Goal: Task Accomplishment & Management: Complete application form

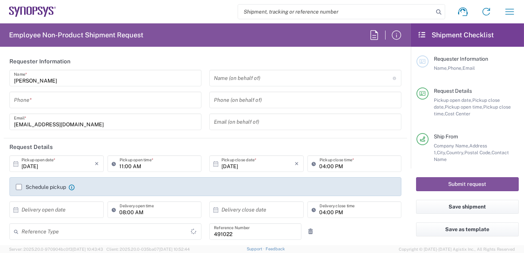
type input "[GEOGRAPHIC_DATA]"
type input "Delivered at Place"
type input "IN51, SDG, M, ZebuOp 491022"
type input "Telangana"
type input "[GEOGRAPHIC_DATA]"
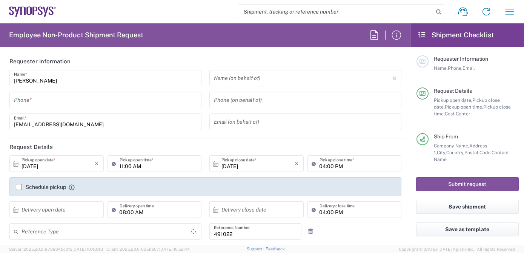
type input "Department"
type input "[GEOGRAPHIC_DATA] IN09"
click at [40, 103] on input "tel" at bounding box center [105, 100] width 183 height 13
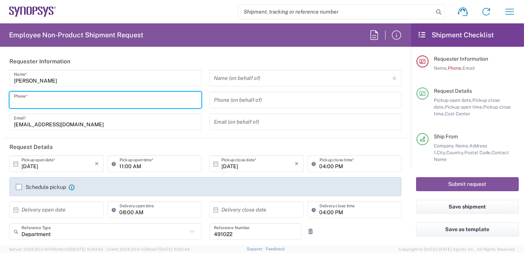
type input "7337556583"
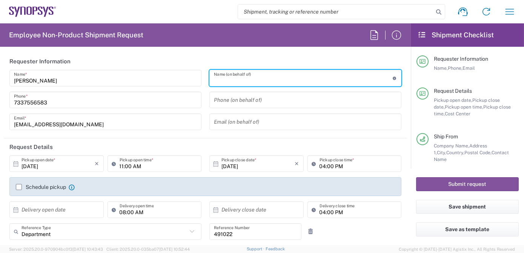
click at [255, 79] on input "text" at bounding box center [303, 78] width 179 height 13
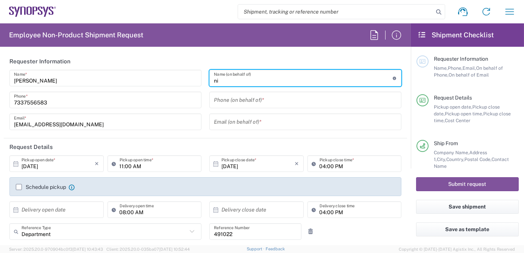
type input "n"
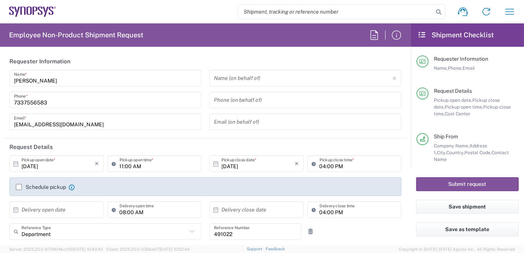
click at [18, 188] on label "Schedule pickup" at bounding box center [41, 187] width 50 height 6
click at [19, 187] on input "Schedule pickup" at bounding box center [19, 187] width 0 height 0
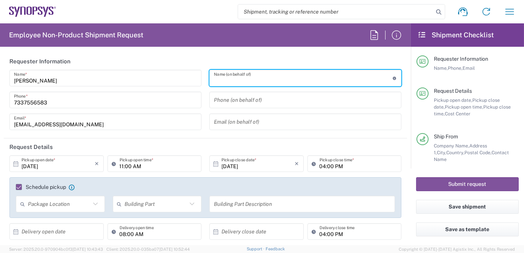
click at [244, 76] on input "text" at bounding box center [303, 78] width 179 height 13
paste input "[PERSON_NAME]"
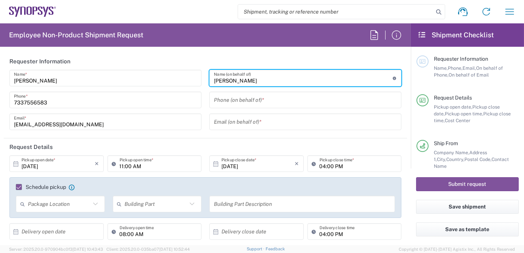
type input "[PERSON_NAME]"
click at [229, 101] on input "tel" at bounding box center [305, 100] width 183 height 13
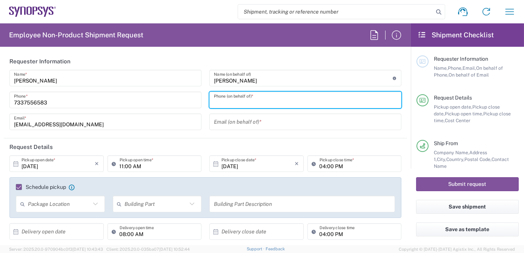
paste input "[PHONE_NUMBER]"
type input "[PHONE_NUMBER]"
click at [226, 118] on div "[PERSON_NAME] Name (on behalf of) Expedite requests must include authorized app…" at bounding box center [306, 103] width 200 height 66
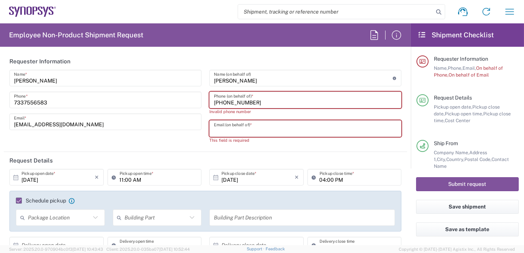
click at [228, 131] on input "text" at bounding box center [305, 128] width 183 height 13
paste input "[EMAIL_ADDRESS][DOMAIN_NAME]"
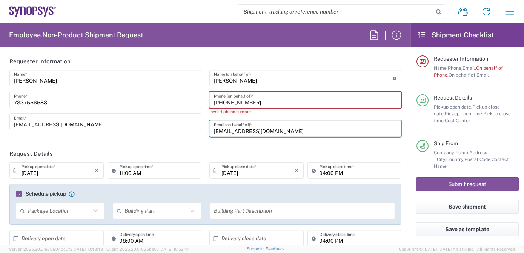
type input "[EMAIL_ADDRESS][DOMAIN_NAME]"
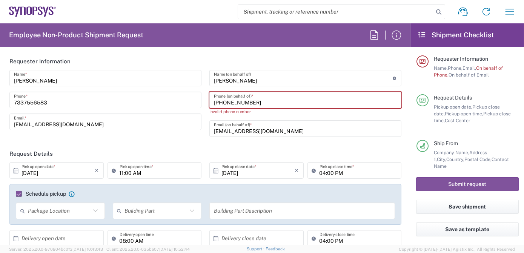
click at [268, 102] on input "[PHONE_NUMBER]" at bounding box center [305, 100] width 183 height 13
click at [239, 101] on input "[PHONE_NUMBER]" at bounding box center [305, 100] width 183 height 13
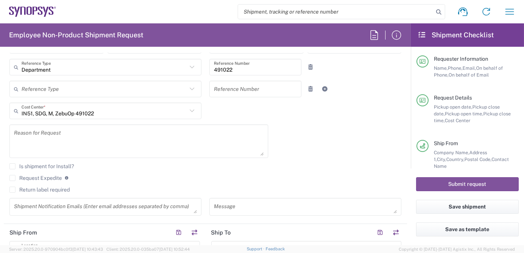
scroll to position [188, 0]
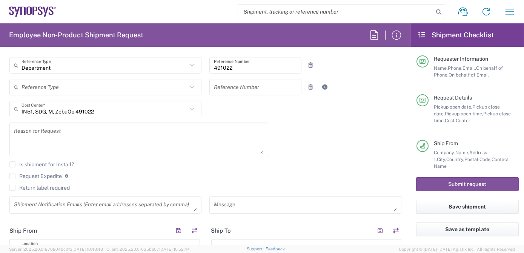
type input "12797329134"
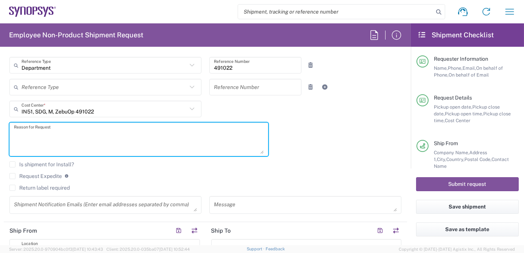
click at [61, 137] on textarea at bounding box center [139, 139] width 250 height 29
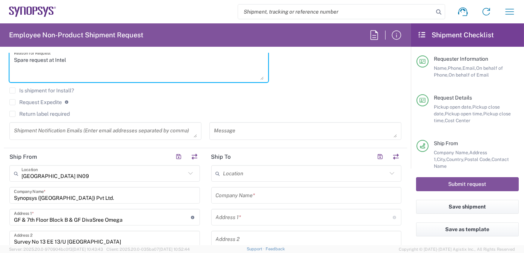
scroll to position [283, 0]
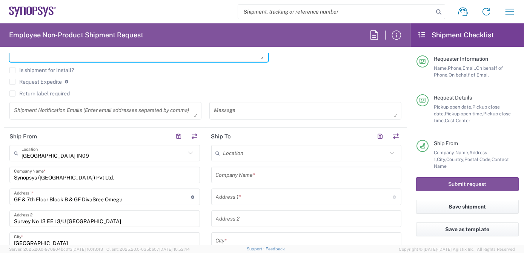
type textarea "Spare request at Intel"
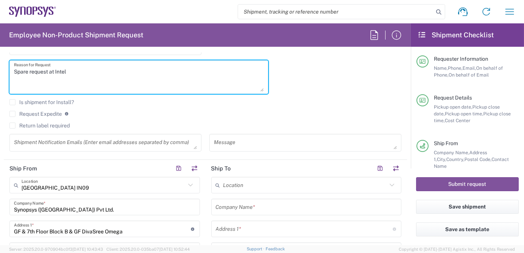
scroll to position [227, 0]
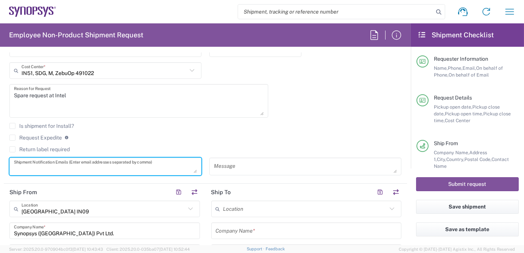
click at [143, 163] on textarea at bounding box center [105, 166] width 183 height 13
paste textarea "[PERSON_NAME] <[EMAIL_ADDRESS][DOMAIN_NAME]>; [EMAIL_ADDRESS][DOMAIN_NAME]'"
drag, startPoint x: 57, startPoint y: 167, endPoint x: -2, endPoint y: 167, distance: 58.8
click at [0, 167] on html "Shipment request Shipment tracking Employee non-product shipment request My shi…" at bounding box center [262, 126] width 524 height 253
drag, startPoint x: 66, startPoint y: 169, endPoint x: 74, endPoint y: 172, distance: 7.8
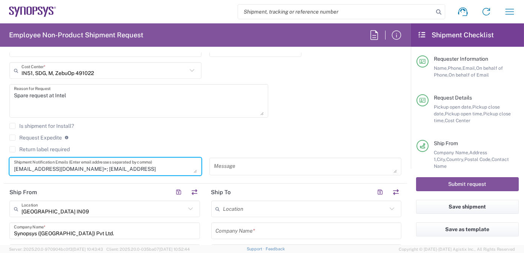
click at [74, 172] on textarea "[EMAIL_ADDRESS][DOMAIN_NAME]>; [EMAIL_ADDRESS][DOMAIN_NAME]'" at bounding box center [105, 166] width 183 height 13
click at [159, 169] on textarea "[EMAIL_ADDRESS][DOMAIN_NAME],[EMAIL_ADDRESS][DOMAIN_NAME]'" at bounding box center [105, 166] width 183 height 13
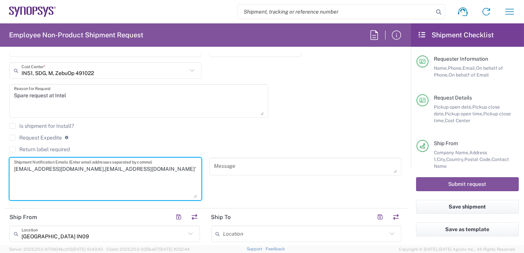
drag, startPoint x: 192, startPoint y: 171, endPoint x: 197, endPoint y: 196, distance: 25.3
click at [197, 196] on div "[EMAIL_ADDRESS][DOMAIN_NAME],[EMAIL_ADDRESS][DOMAIN_NAME]' Shipment Notificatio…" at bounding box center [105, 179] width 192 height 43
click at [159, 169] on textarea "[EMAIL_ADDRESS][DOMAIN_NAME],[EMAIL_ADDRESS][DOMAIN_NAME]'" at bounding box center [105, 179] width 183 height 38
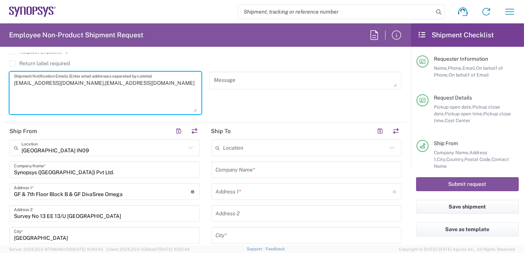
scroll to position [346, 0]
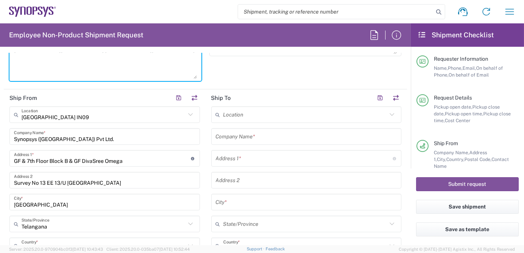
type textarea "[EMAIL_ADDRESS][DOMAIN_NAME],[EMAIL_ADDRESS][DOMAIN_NAME]"
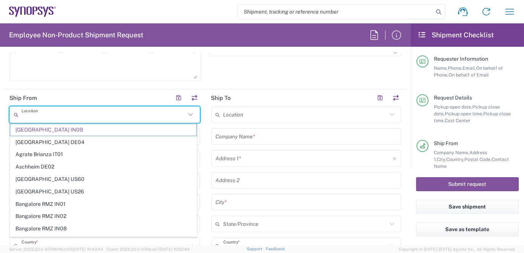
drag, startPoint x: 87, startPoint y: 118, endPoint x: 0, endPoint y: 106, distance: 88.0
click at [0, 106] on html "Shipment request Shipment tracking Employee non-product shipment request My shi…" at bounding box center [262, 126] width 524 height 253
type input "[GEOGRAPHIC_DATA] IN09"
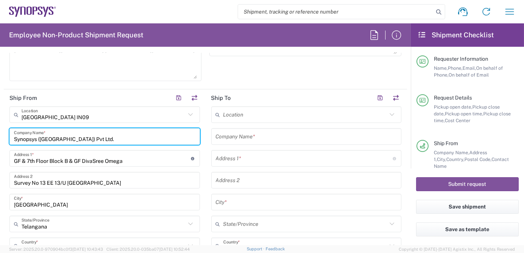
drag, startPoint x: 77, startPoint y: 138, endPoint x: 0, endPoint y: 121, distance: 79.2
click at [0, 123] on html "Shipment request Shipment tracking Employee non-product shipment request My shi…" at bounding box center [262, 126] width 524 height 253
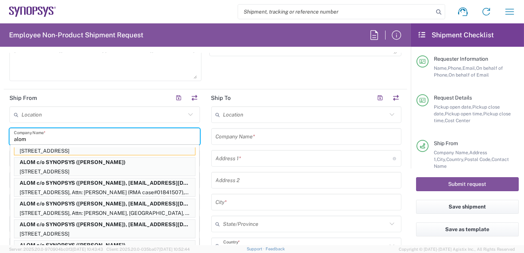
scroll to position [23, 0]
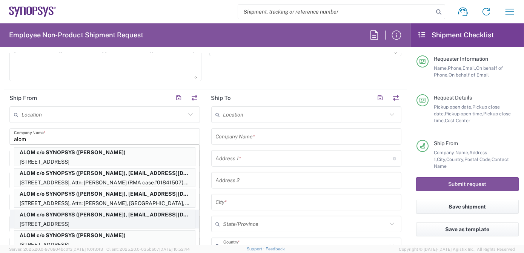
click at [155, 221] on p "[STREET_ADDRESS]" at bounding box center [104, 224] width 181 height 9
type input "ALOM c/o SYNOPSYS"
type input "[STREET_ADDRESS]"
type input "Fremont"
type input "[GEOGRAPHIC_DATA]"
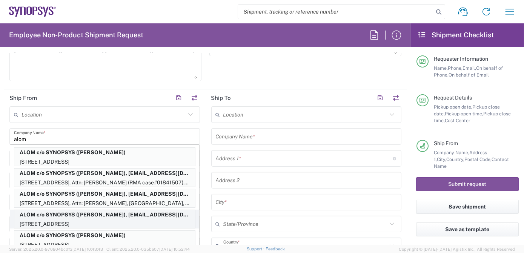
type input "94539"
type input "[PERSON_NAME]"
type input "4086498039"
type input "[EMAIL_ADDRESS][DOMAIN_NAME]"
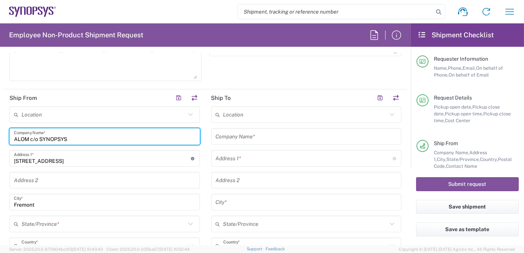
type input "[US_STATE]"
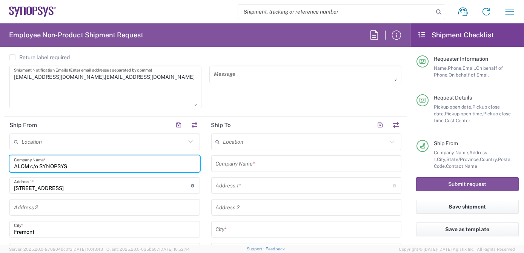
scroll to position [313, 0]
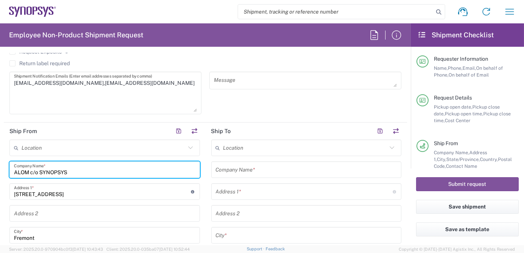
click at [253, 169] on input "text" at bounding box center [306, 169] width 181 height 13
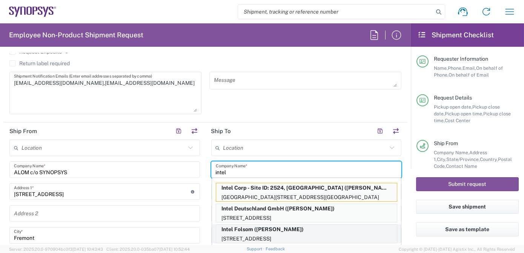
click at [330, 231] on p "Intel Folsom ([PERSON_NAME])" at bounding box center [306, 229] width 181 height 9
type input "Intel Folsom"
type input "[STREET_ADDRESS]"
type input "SACRAMENTO"
type input "Folsom"
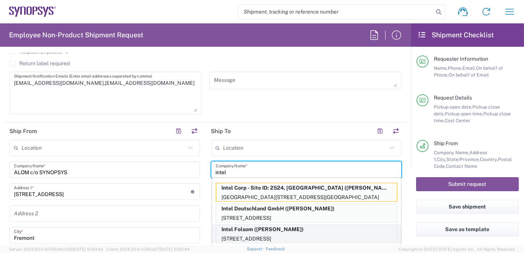
type input "[GEOGRAPHIC_DATA]"
type input "95630-9599"
type input "[PERSON_NAME]"
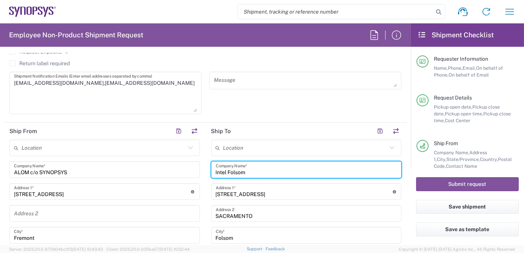
type input "[US_STATE]"
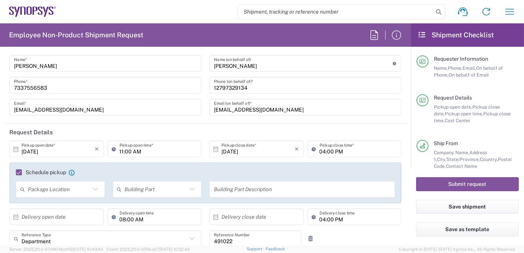
scroll to position [0, 0]
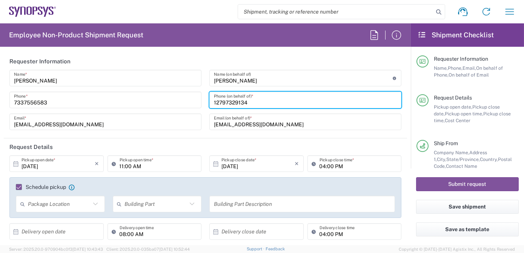
drag, startPoint x: 248, startPoint y: 103, endPoint x: 192, endPoint y: 94, distance: 56.9
click at [192, 94] on div "[PERSON_NAME] Name * [PHONE_NUMBER] Phone * [EMAIL_ADDRESS][DOMAIN_NAME] Email …" at bounding box center [206, 103] width 400 height 66
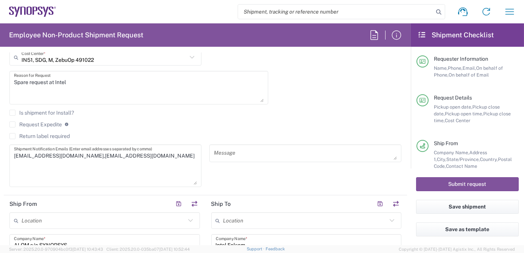
scroll to position [480, 0]
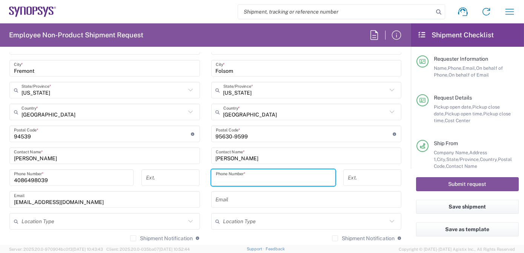
click at [241, 176] on input "tel" at bounding box center [273, 177] width 115 height 13
paste input "12797329134"
type input "12797329134"
click at [218, 199] on input "text" at bounding box center [306, 199] width 181 height 13
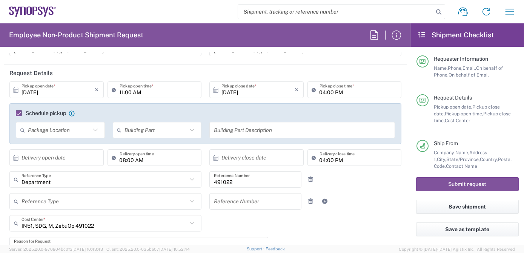
scroll to position [0, 0]
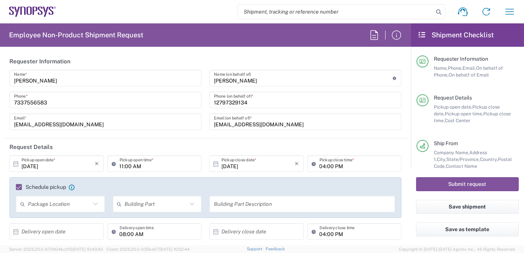
click at [210, 124] on div "[EMAIL_ADDRESS][DOMAIN_NAME] Email (on behalf of) *" at bounding box center [305, 122] width 192 height 17
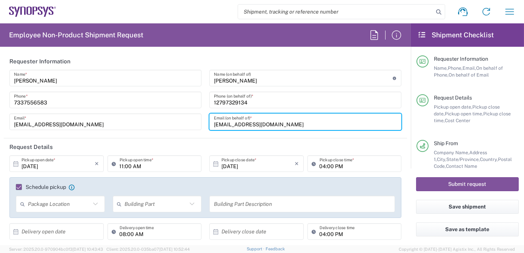
drag, startPoint x: 254, startPoint y: 124, endPoint x: 193, endPoint y: 121, distance: 60.8
click at [193, 121] on div "[PERSON_NAME] Name * [PHONE_NUMBER] Phone * [EMAIL_ADDRESS][DOMAIN_NAME] Email …" at bounding box center [206, 103] width 400 height 66
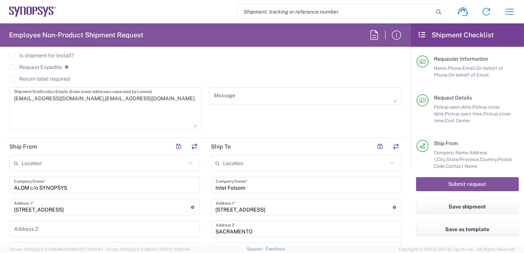
scroll to position [480, 0]
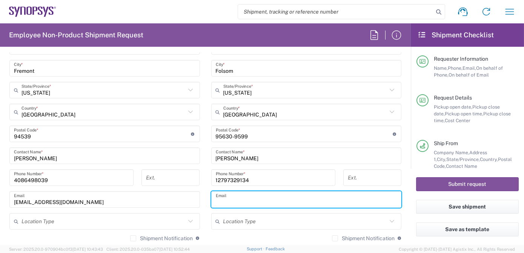
click at [242, 194] on input "text" at bounding box center [306, 199] width 181 height 13
paste input "[EMAIL_ADDRESS][DOMAIN_NAME]"
type input "[EMAIL_ADDRESS][DOMAIN_NAME]"
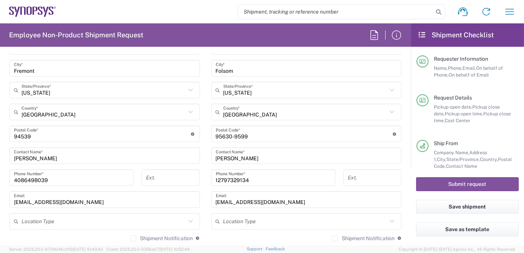
click at [200, 209] on main "Location [GEOGRAPHIC_DATA] DE04 Agrate Brianza IT01 [GEOGRAPHIC_DATA] DE02 [GEO…" at bounding box center [105, 109] width 202 height 275
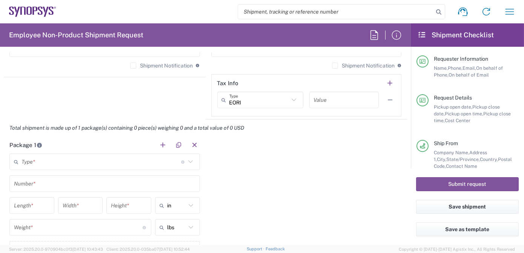
scroll to position [655, 0]
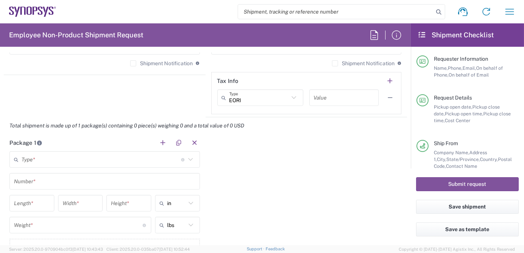
click at [88, 158] on input "text" at bounding box center [102, 159] width 160 height 13
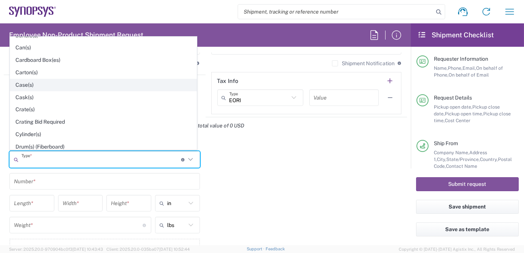
scroll to position [84, 0]
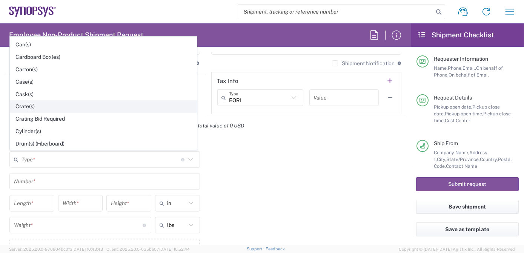
click at [98, 103] on span "Crate(s)" at bounding box center [103, 107] width 186 height 12
type input "Crate(s)"
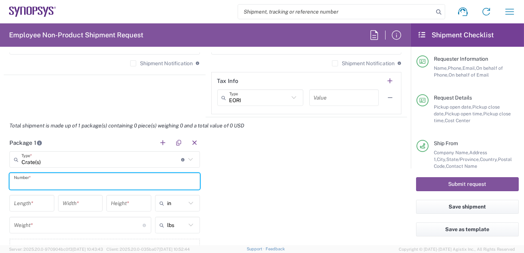
click at [56, 182] on input "text" at bounding box center [104, 181] width 181 height 13
type input "1"
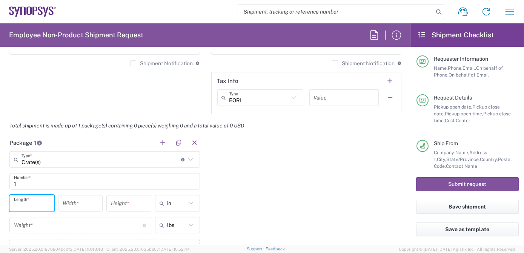
click at [37, 204] on input "number" at bounding box center [32, 203] width 36 height 13
type input "100"
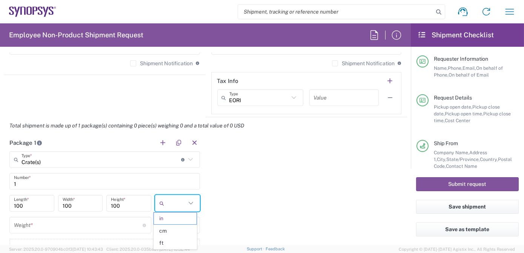
type input "in"
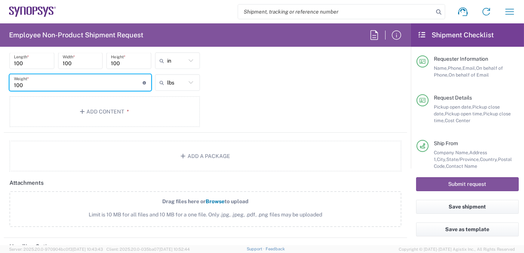
scroll to position [818, 0]
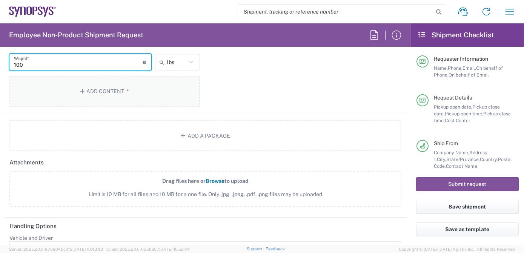
type input "100"
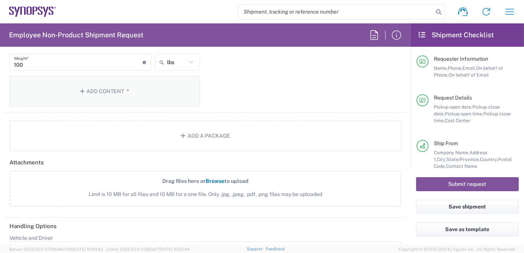
click at [116, 94] on button "Add Content *" at bounding box center [104, 91] width 190 height 31
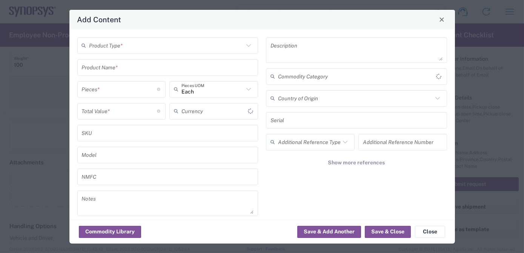
type input "US Dollar"
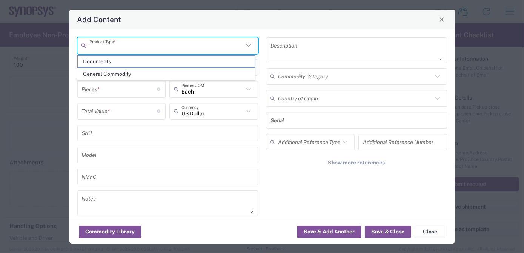
click at [149, 44] on input "text" at bounding box center [166, 45] width 155 height 13
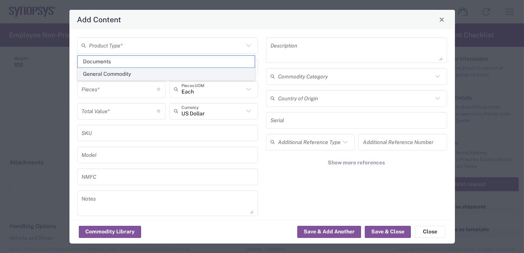
click at [121, 72] on span "General Commodity" at bounding box center [166, 74] width 177 height 12
type input "General Commodity"
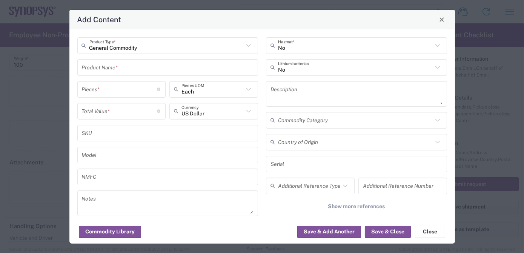
click at [112, 59] on div "Product Name *" at bounding box center [167, 67] width 181 height 17
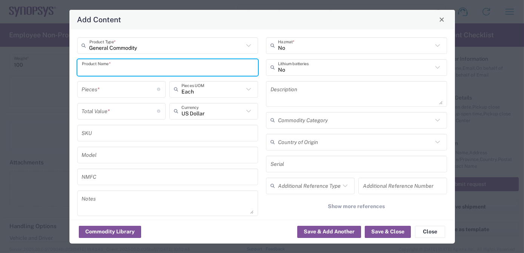
click at [114, 71] on input "text" at bounding box center [168, 67] width 172 height 13
paste input "HW0969-000"
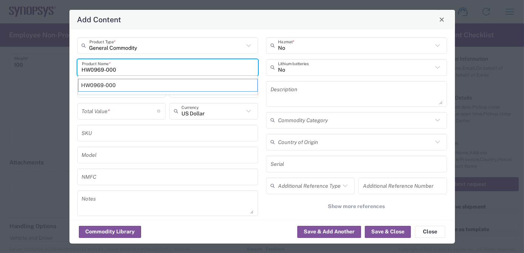
type input "HW0969-000"
click at [106, 89] on div "HW0969-000" at bounding box center [168, 85] width 180 height 13
type textarea "ZS5 Module"
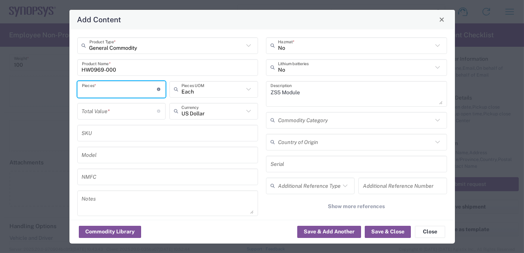
click at [106, 89] on input "number" at bounding box center [119, 89] width 75 height 13
type input "6"
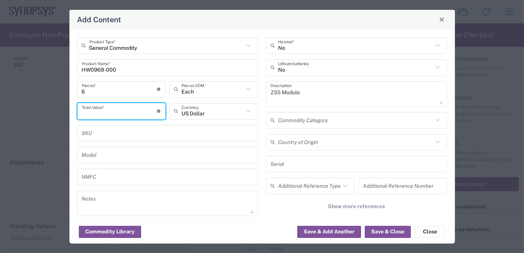
click at [106, 111] on input "number" at bounding box center [119, 110] width 75 height 13
type input "6"
type input "360000"
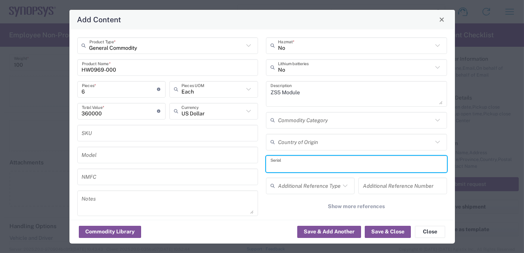
click at [288, 167] on input "text" at bounding box center [356, 163] width 172 height 13
paste input "ZS5-045_2968 ZS5-045_2935 ZS5-045_2943 ZS5-045_2944 ZS5-045_2957"
type input "ZS5-045_2968 ZS5-045_2935 ZS5-045_2943 ZS5-045_2944 ZS5-045_2957"
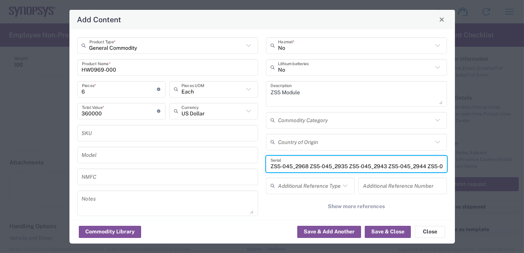
drag, startPoint x: 13, startPoint y: 93, endPoint x: 0, endPoint y: 91, distance: 12.9
click at [0, 92] on html "Shipment request Shipment tracking Employee non-product shipment request My shi…" at bounding box center [262, 126] width 524 height 253
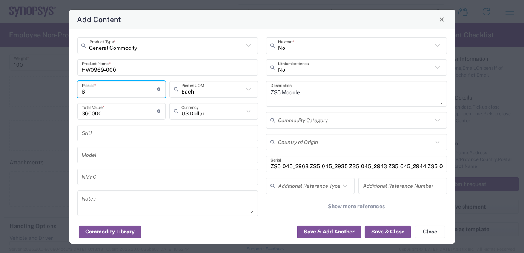
type input "5"
type input "300000"
type input "5"
click at [311, 143] on input "text" at bounding box center [355, 141] width 155 height 13
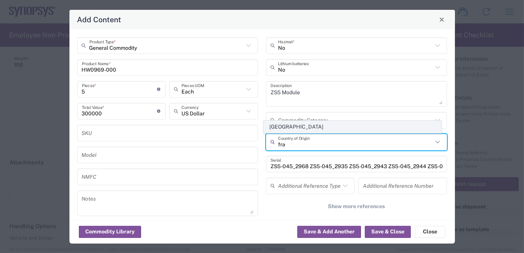
click at [305, 129] on span "[GEOGRAPHIC_DATA]" at bounding box center [352, 127] width 177 height 12
type input "[GEOGRAPHIC_DATA]"
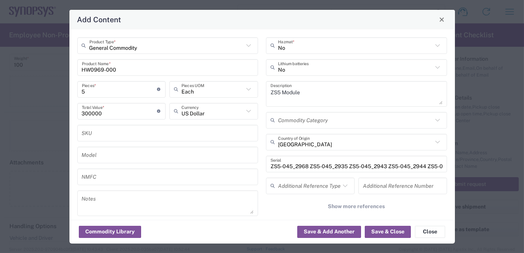
scroll to position [20, 0]
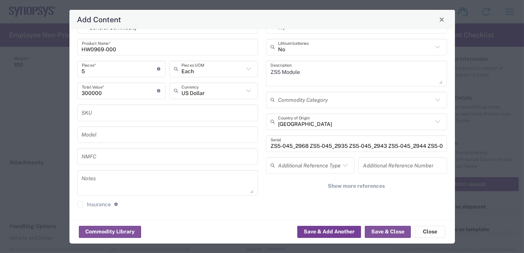
click at [315, 231] on button "Save & Add Another" at bounding box center [329, 232] width 64 height 12
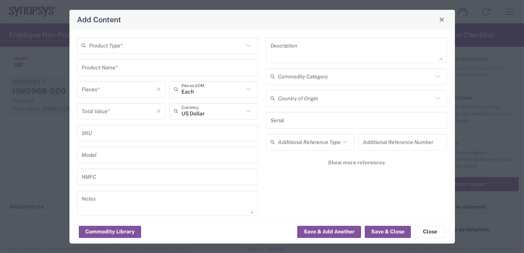
click at [126, 43] on input "text" at bounding box center [166, 45] width 155 height 13
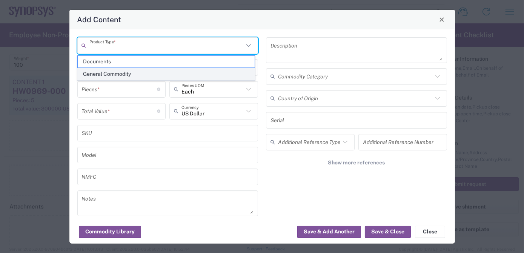
click at [121, 76] on span "General Commodity" at bounding box center [166, 74] width 177 height 12
type input "General Commodity"
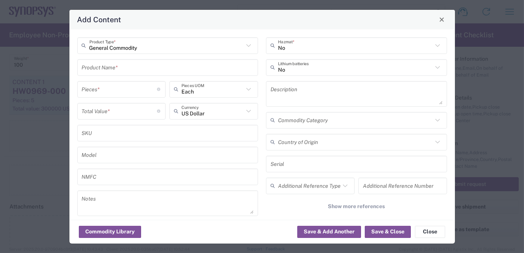
click at [112, 67] on input "text" at bounding box center [168, 67] width 172 height 13
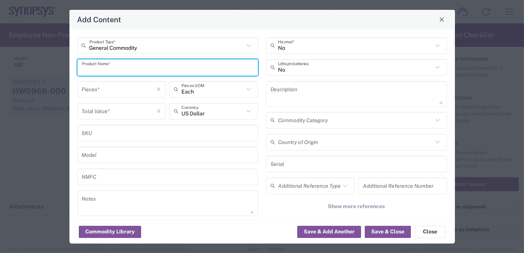
paste input "HW0972-000"
type input "HW0972-000"
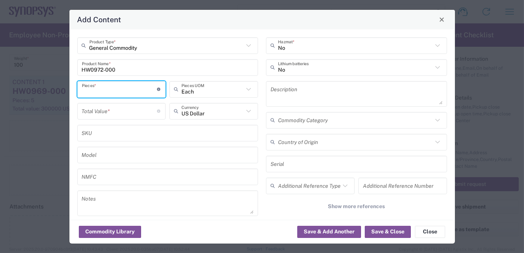
click at [100, 90] on input "number" at bounding box center [119, 89] width 75 height 13
type input "1"
click at [95, 109] on input "number" at bounding box center [119, 110] width 75 height 13
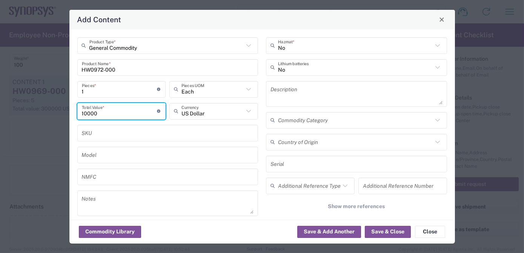
type input "10000"
click at [293, 94] on textarea at bounding box center [356, 93] width 172 height 21
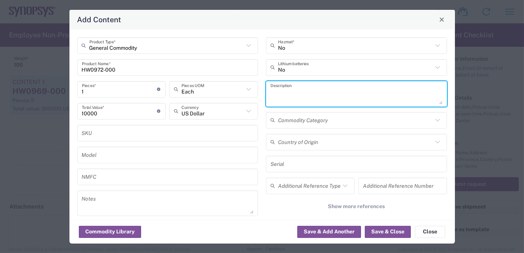
paste textarea "ZS5 Data Hub HW"
type textarea "ZS5 Data Hub HW"
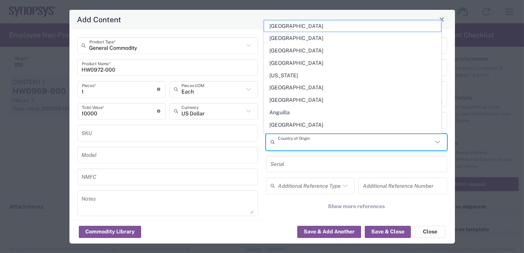
click at [297, 144] on input "text" at bounding box center [355, 141] width 155 height 13
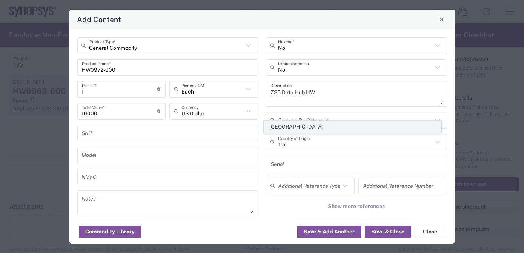
click at [292, 127] on span "[GEOGRAPHIC_DATA]" at bounding box center [352, 127] width 177 height 12
type input "[GEOGRAPHIC_DATA]"
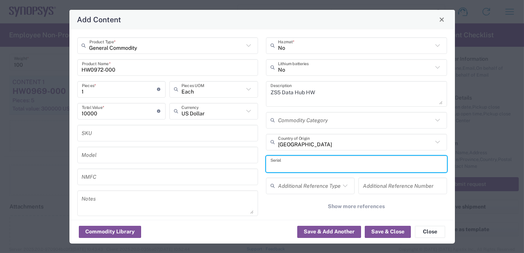
click at [290, 165] on input "text" at bounding box center [356, 163] width 172 height 13
paste input "ZS5-110_0018"
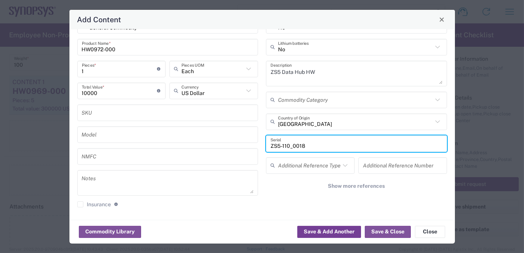
type input "ZS5-110_0018"
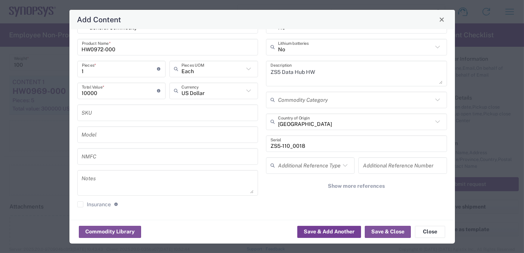
click at [309, 232] on button "Save & Add Another" at bounding box center [329, 232] width 64 height 12
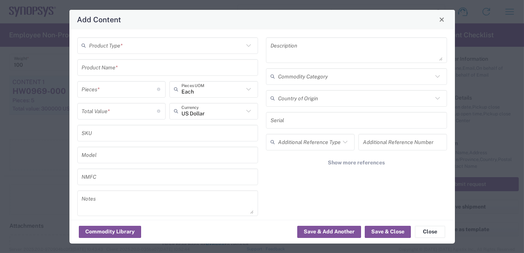
click at [100, 53] on div "Product Type *" at bounding box center [167, 45] width 181 height 17
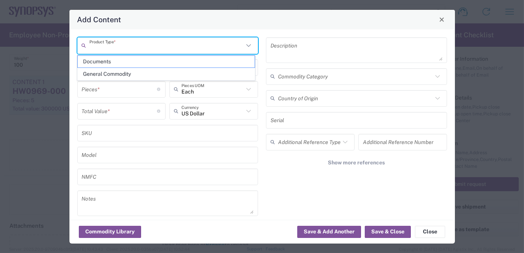
click at [102, 48] on input "text" at bounding box center [166, 45] width 155 height 13
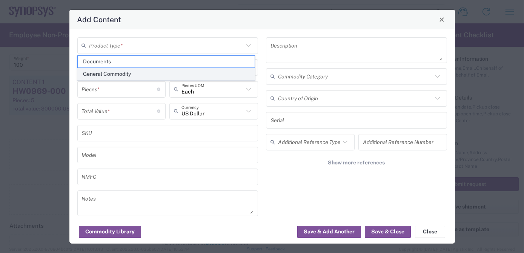
click at [102, 74] on span "General Commodity" at bounding box center [166, 74] width 177 height 12
type input "General Commodity"
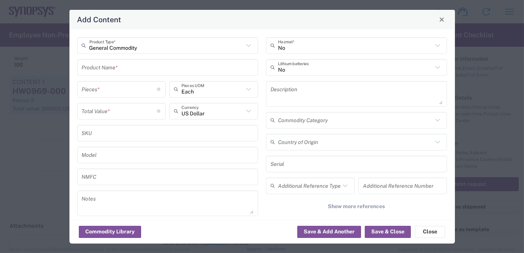
click at [98, 68] on input "text" at bounding box center [168, 67] width 172 height 13
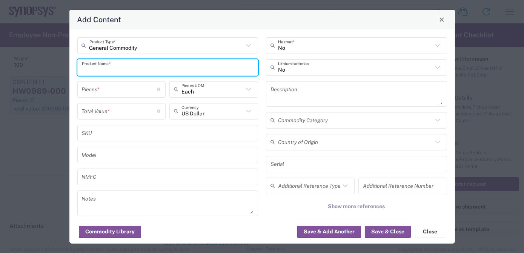
paste input "HW0977-000"
type input "HW0977-000"
click at [94, 89] on input "number" at bounding box center [119, 89] width 75 height 13
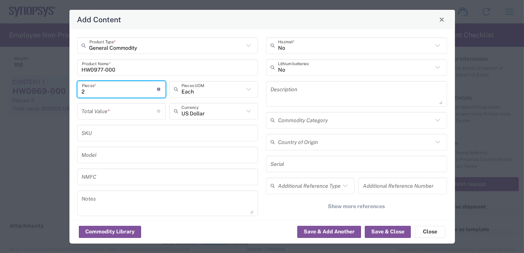
type input "2"
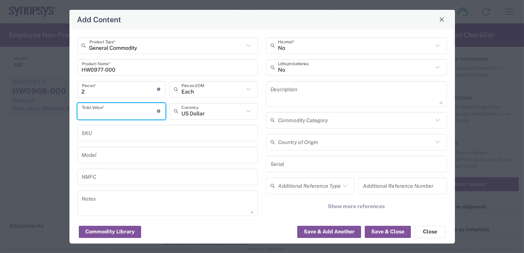
click at [94, 108] on input "number" at bounding box center [119, 110] width 75 height 13
type input "40000"
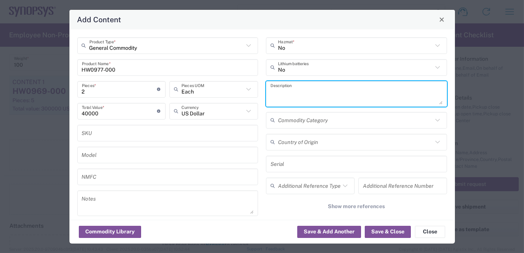
click at [286, 91] on textarea at bounding box center [356, 93] width 172 height 21
click at [296, 163] on input "text" at bounding box center [356, 163] width 172 height 13
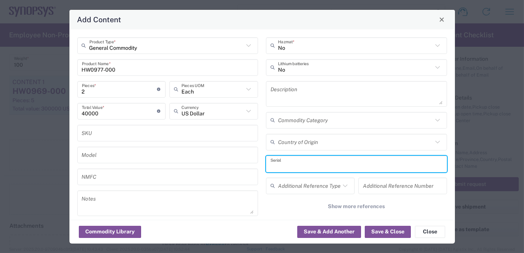
paste input "ZS5-060_0818 ZS5-060_0829"
type input "ZS5-060_0818 ZS5-060_0829"
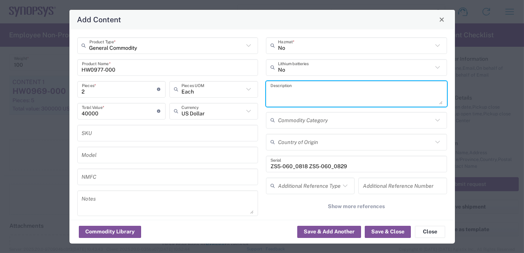
click at [306, 97] on textarea at bounding box center [356, 93] width 172 height 21
paste textarea "ZS5 Power Supply HW"
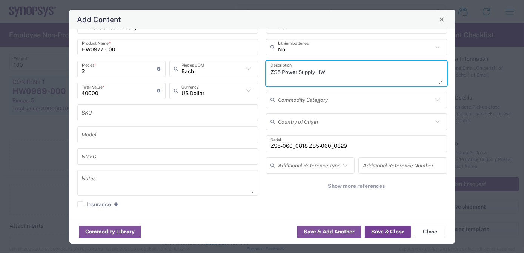
type textarea "ZS5 Power Supply HW"
click at [401, 232] on button "Save & Close" at bounding box center [388, 232] width 46 height 12
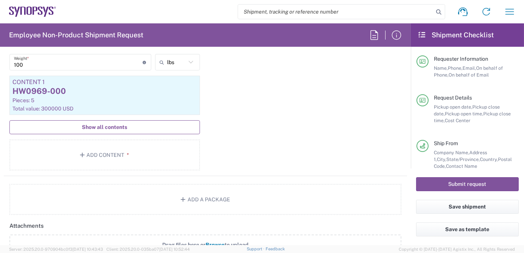
click at [112, 125] on span "Show all contents" at bounding box center [104, 127] width 45 height 7
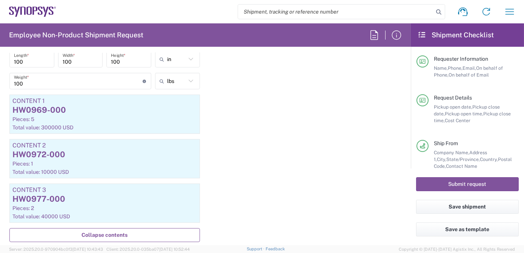
scroll to position [793, 0]
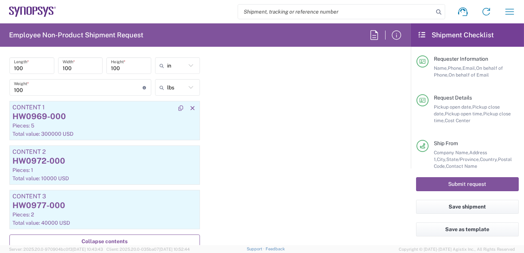
click at [97, 127] on div "Pieces: 5" at bounding box center [104, 125] width 184 height 7
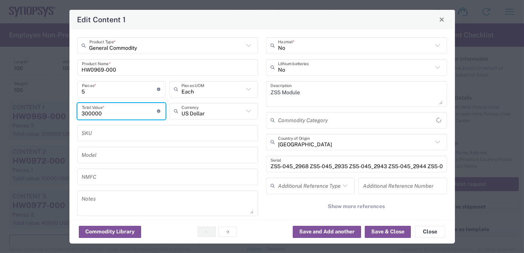
drag, startPoint x: 110, startPoint y: 114, endPoint x: 34, endPoint y: 114, distance: 76.2
click at [35, 114] on div "Edit Content 1 General Commodity Product Type * HW0969-000 Product Name * 5 Pie…" at bounding box center [262, 126] width 524 height 253
paste input "299076.15"
type input "299076.15"
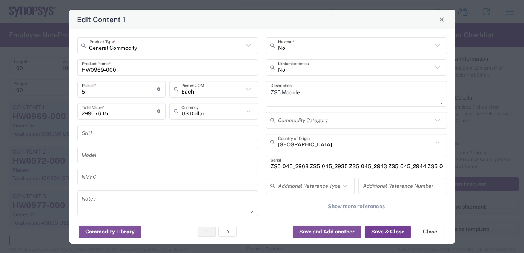
click at [387, 230] on button "Save & Close" at bounding box center [388, 232] width 46 height 12
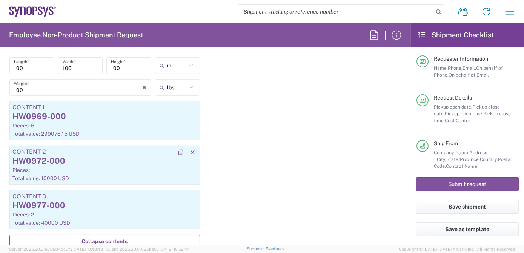
click at [98, 167] on div "Pieces: 1" at bounding box center [104, 170] width 184 height 7
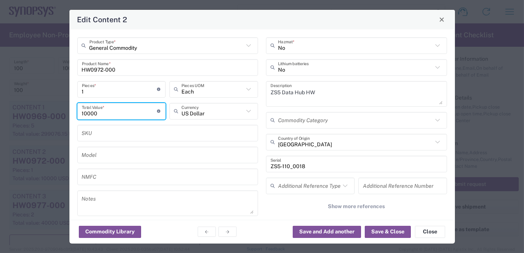
drag, startPoint x: 101, startPoint y: 117, endPoint x: 0, endPoint y: 104, distance: 102.0
click at [0, 104] on html "Shipment request Shipment tracking Employee non-product shipment request My shi…" at bounding box center [262, 126] width 524 height 253
paste input "20722.16"
type input "20722.16"
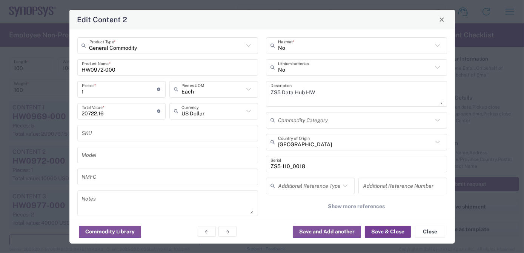
click at [377, 233] on button "Save & Close" at bounding box center [388, 232] width 46 height 12
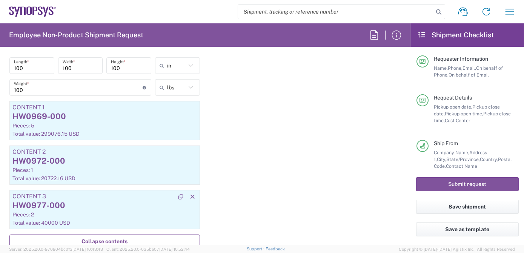
click at [93, 211] on div "Pieces: 2" at bounding box center [104, 214] width 184 height 7
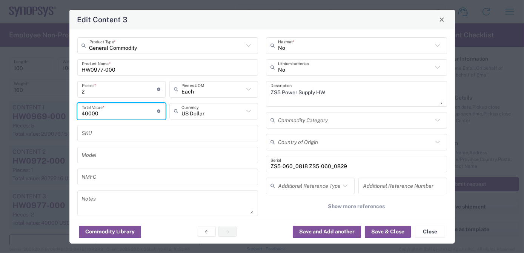
drag, startPoint x: 103, startPoint y: 111, endPoint x: 27, endPoint y: 113, distance: 75.5
click at [27, 113] on div "Edit Content 3 General Commodity Product Type * HW0977-000 Product Name * 2 Pie…" at bounding box center [262, 126] width 524 height 253
paste input "15747.12"
type input "15747.12"
click at [400, 234] on button "Save & Close" at bounding box center [388, 232] width 46 height 12
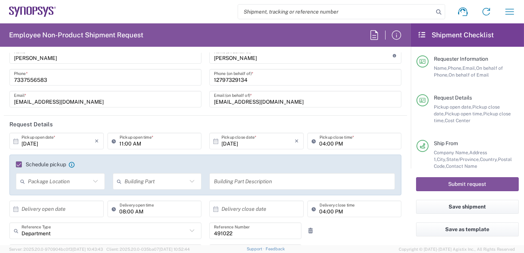
scroll to position [0, 0]
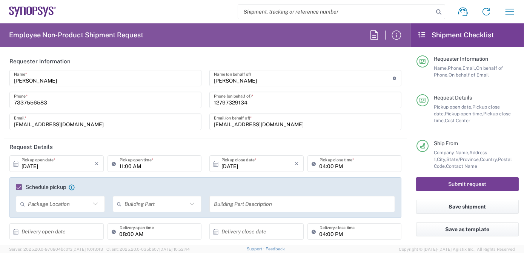
click at [473, 185] on button "Submit request" at bounding box center [467, 184] width 103 height 14
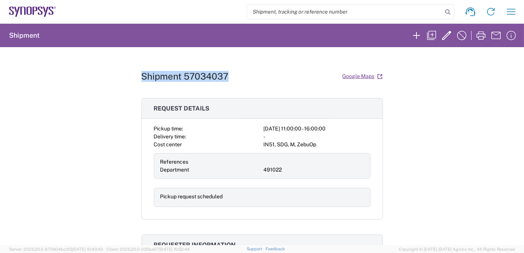
drag, startPoint x: 229, startPoint y: 76, endPoint x: 140, endPoint y: 79, distance: 88.3
click at [141, 79] on div "Shipment 57034037 Google Maps" at bounding box center [261, 76] width 241 height 13
copy h1 "Shipment 57034037"
click at [432, 35] on icon "button" at bounding box center [431, 35] width 12 height 12
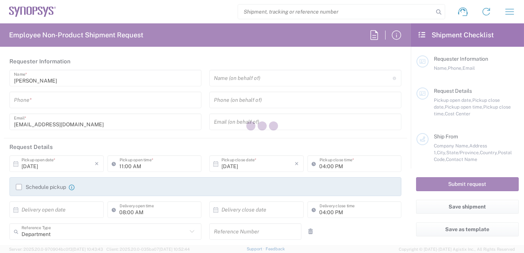
type input "7337556583"
type input "[PERSON_NAME]"
type input "12797329134"
type input "[EMAIL_ADDRESS][DOMAIN_NAME]"
type input "491022"
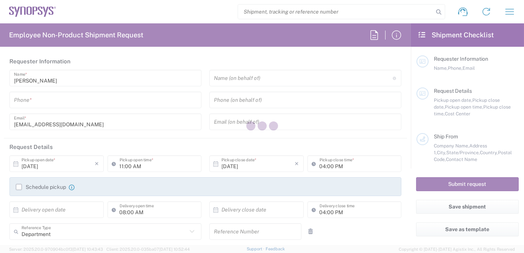
type textarea "Spare request at Intel"
type textarea "[EMAIL_ADDRESS][DOMAIN_NAME], [PERSON_NAME][EMAIL_ADDRESS][DOMAIN_NAME], [EMAIL…"
type input "ALOM c/o SYNOPSYS"
type input "[STREET_ADDRESS]"
type input "Fremont"
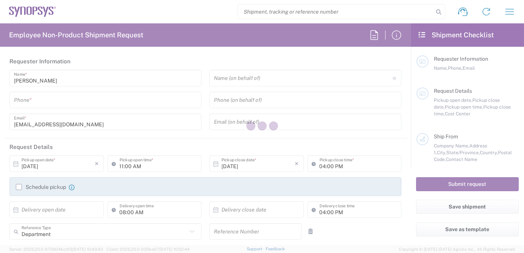
type input "[US_STATE]"
type input "94539"
type input "[PERSON_NAME]"
type input "4086498039"
type input "[EMAIL_ADDRESS][DOMAIN_NAME]"
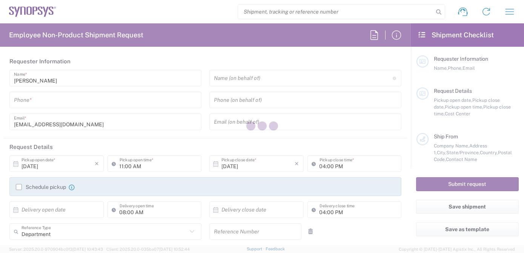
type input "Intel Folsom"
type input "[STREET_ADDRESS]"
type input "SACRAMENTO"
type input "Folsom"
type input "[US_STATE]"
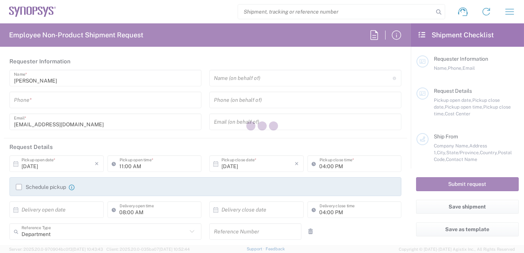
type input "95630"
type input "[PERSON_NAME]"
type input "12797329134"
type input "[EMAIL_ADDRESS][DOMAIN_NAME]"
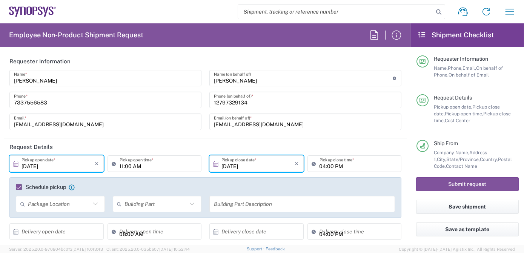
type input "IN51, SDG, M, ZebuOp 491022"
type input "Crate(s)"
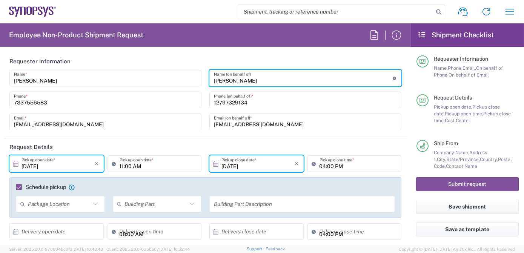
drag, startPoint x: 272, startPoint y: 79, endPoint x: 165, endPoint y: 79, distance: 106.8
click at [167, 79] on div "[PERSON_NAME] Name * [PHONE_NUMBER] Phone * [EMAIL_ADDRESS][DOMAIN_NAME] Email …" at bounding box center [206, 103] width 400 height 66
paste input "[PERSON_NAME]"
type input "[PERSON_NAME]"
drag, startPoint x: 289, startPoint y: 123, endPoint x: 109, endPoint y: 124, distance: 179.9
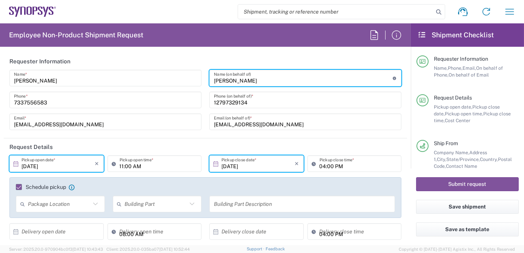
click at [134, 125] on div "[PERSON_NAME] Name * [PHONE_NUMBER] Phone * [EMAIL_ADDRESS][DOMAIN_NAME] Email …" at bounding box center [206, 103] width 400 height 66
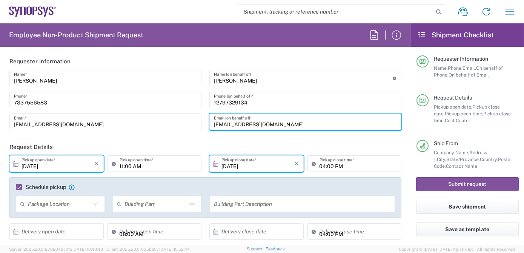
paste input "thanhqn"
type input "[EMAIL_ADDRESS][DOMAIN_NAME]"
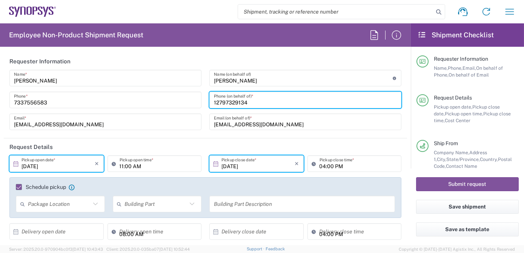
drag, startPoint x: 230, startPoint y: 101, endPoint x: 131, endPoint y: 100, distance: 99.6
click at [131, 100] on div "[PERSON_NAME] Name * [PHONE_NUMBER] Phone * [EMAIL_ADDRESS][DOMAIN_NAME] Email …" at bounding box center [206, 103] width 400 height 66
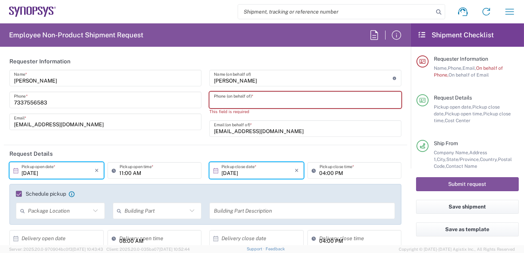
paste input "4086529857"
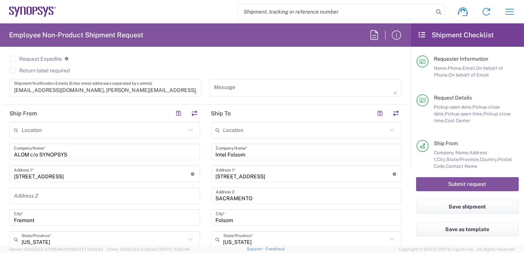
scroll to position [342, 0]
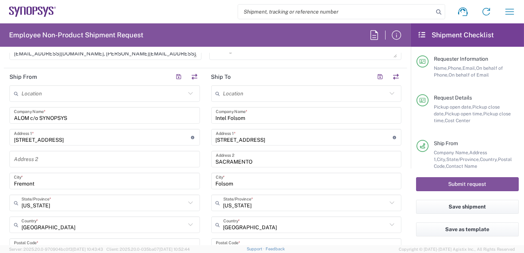
type input "4086529857"
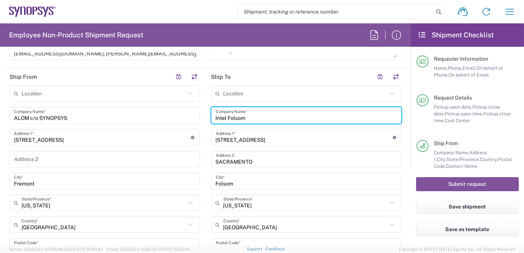
drag, startPoint x: 260, startPoint y: 114, endPoint x: 187, endPoint y: 109, distance: 72.2
click at [188, 109] on div "Ship From Location [GEOGRAPHIC_DATA] DE04 Agrate Brianza IT01 [GEOGRAPHIC_DATA]…" at bounding box center [205, 236] width 403 height 337
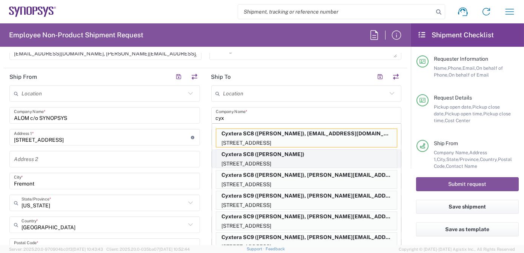
click at [358, 160] on p "[STREET_ADDRESS]" at bounding box center [306, 163] width 181 height 9
type input "Cyxtera SC8"
type input "[STREET_ADDRESS]"
type input "Santa [PERSON_NAME]"
type input "95054"
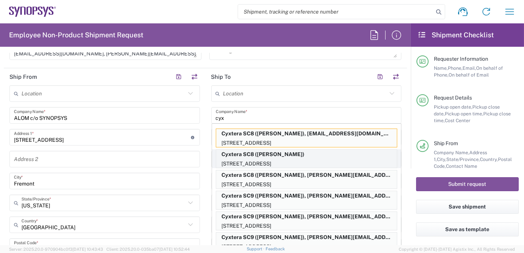
type input "[PERSON_NAME]"
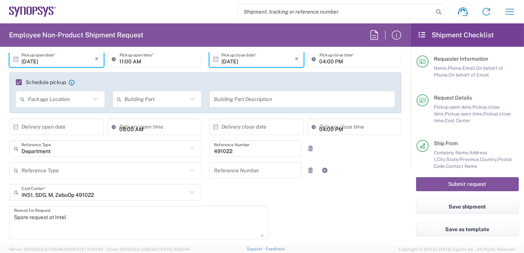
scroll to position [0, 0]
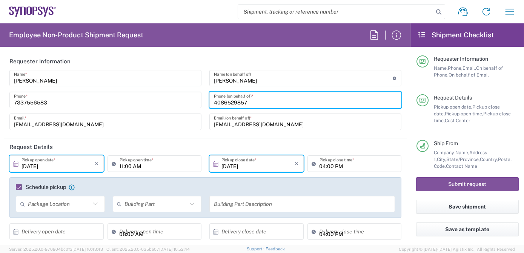
drag, startPoint x: 261, startPoint y: 104, endPoint x: 166, endPoint y: 101, distance: 95.1
click at [166, 101] on div "[PERSON_NAME] Name * [PHONE_NUMBER] Phone * [EMAIL_ADDRESS][DOMAIN_NAME] Email …" at bounding box center [206, 103] width 400 height 66
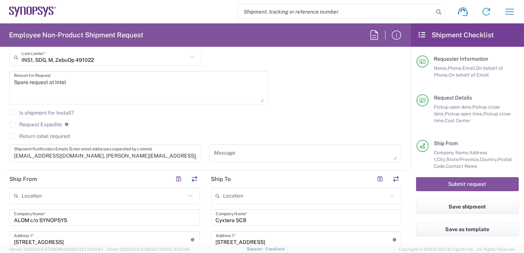
scroll to position [480, 0]
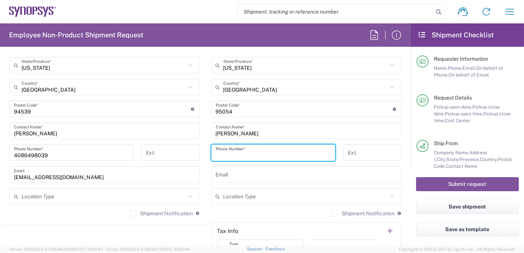
click at [234, 153] on input "tel" at bounding box center [273, 152] width 115 height 13
paste input "4086529857"
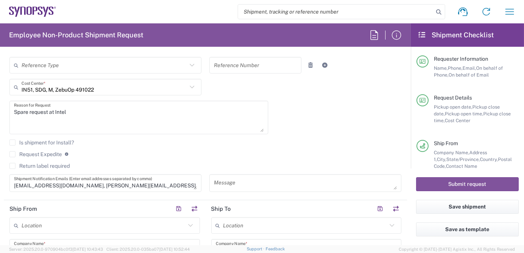
scroll to position [156, 0]
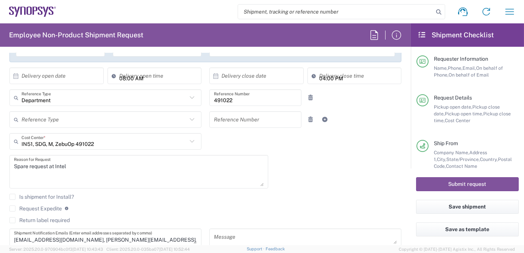
type input "4086529857"
click at [83, 166] on textarea "Spare request at Intel" at bounding box center [139, 171] width 250 height 29
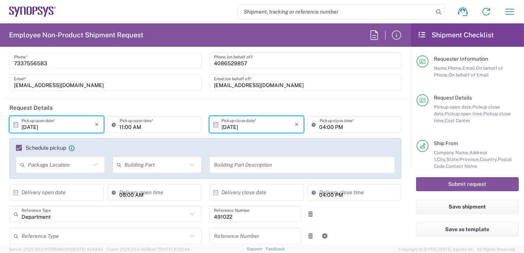
scroll to position [0, 0]
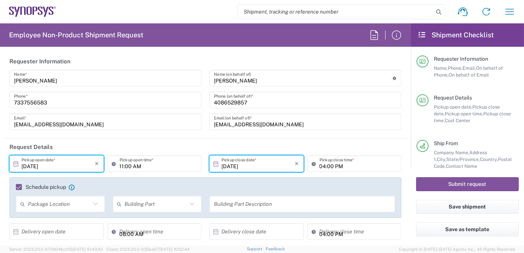
type textarea "Spare request at Cyxtera/[GEOGRAPHIC_DATA]"
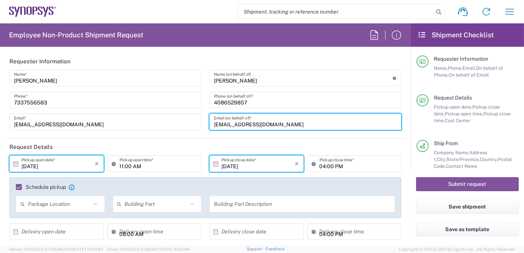
drag, startPoint x: 292, startPoint y: 124, endPoint x: 192, endPoint y: 126, distance: 100.0
click at [192, 126] on div "[PERSON_NAME] Name * [PHONE_NUMBER] Phone * [EMAIL_ADDRESS][DOMAIN_NAME] Email …" at bounding box center [206, 103] width 400 height 66
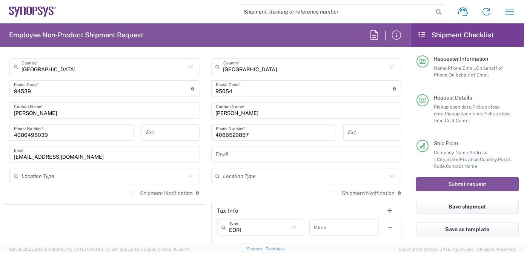
scroll to position [502, 0]
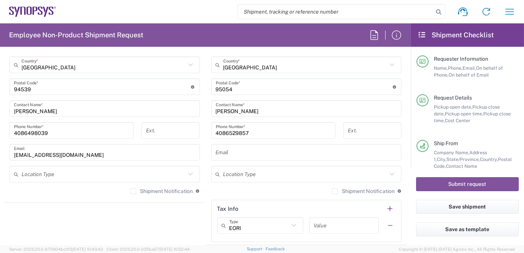
click at [230, 156] on input "text" at bounding box center [306, 152] width 181 height 13
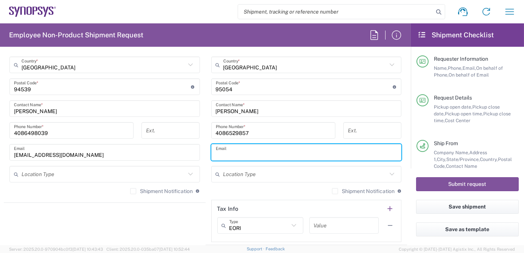
paste input "[EMAIL_ADDRESS][DOMAIN_NAME]"
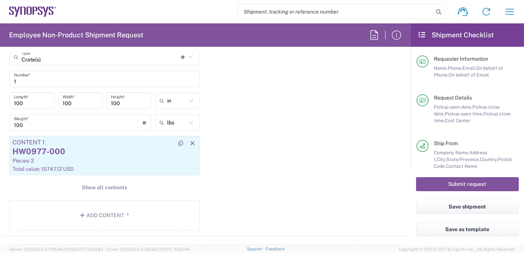
scroll to position [734, 0]
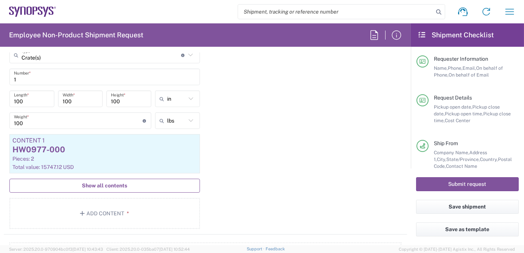
type input "[EMAIL_ADDRESS][DOMAIN_NAME]"
click at [110, 183] on span "Show all contents" at bounding box center [104, 185] width 45 height 7
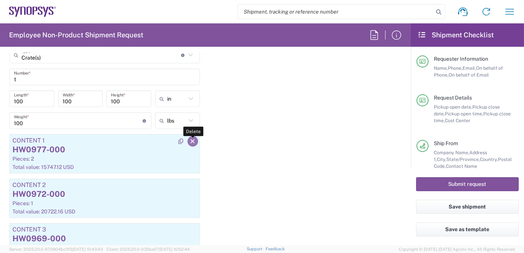
click at [190, 136] on button "button" at bounding box center [192, 141] width 11 height 11
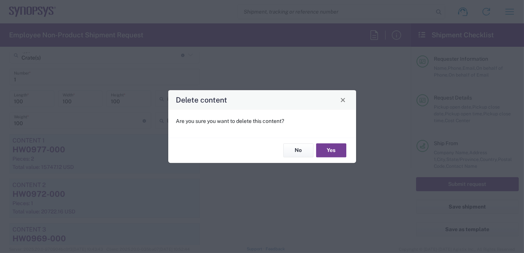
click at [328, 151] on button "Yes" at bounding box center [331, 151] width 30 height 14
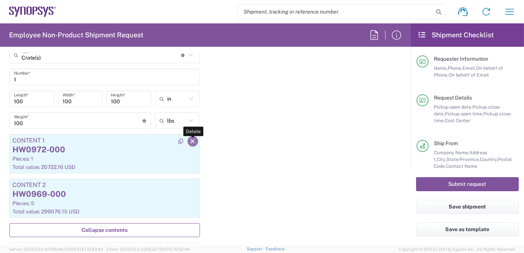
click at [189, 141] on icon "button" at bounding box center [192, 141] width 7 height 5
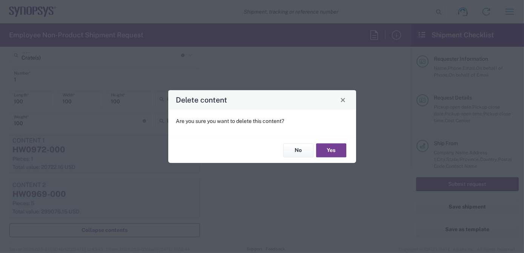
click at [328, 152] on button "Yes" at bounding box center [331, 151] width 30 height 14
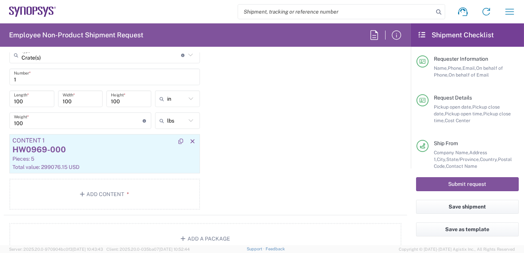
click at [115, 160] on div "Pieces: 5" at bounding box center [104, 158] width 184 height 7
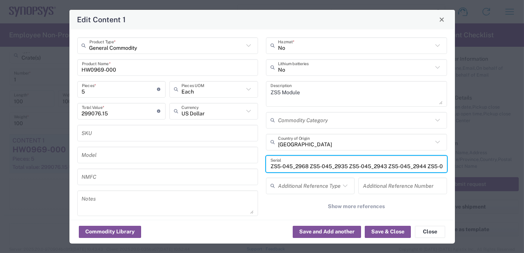
scroll to position [0, 26]
drag, startPoint x: 269, startPoint y: 165, endPoint x: 511, endPoint y: 174, distance: 242.7
click at [511, 174] on div "Edit Content 1 General Commodity Product Type * HW0969-000 Product Name * 5 Pie…" at bounding box center [262, 126] width 524 height 253
paste input "ZS5-045_2974 ZS5-045_2987 ZS5-045_2998"
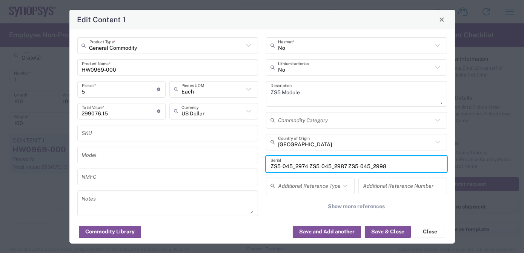
type input "ZS5-045_2974 ZS5-045_2987 ZS5-045_2998"
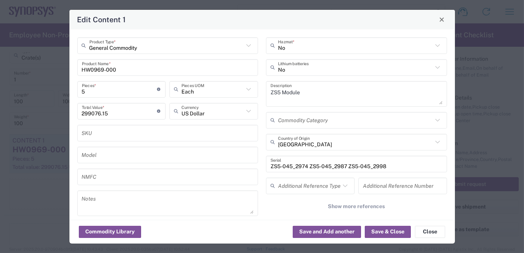
scroll to position [1, 0]
drag, startPoint x: 101, startPoint y: 93, endPoint x: 0, endPoint y: 91, distance: 101.1
click at [0, 91] on html "Shipment request Shipment tracking Employee non-product shipment request My shi…" at bounding box center [262, 126] width 524 height 253
type input "3"
type input "179445.69"
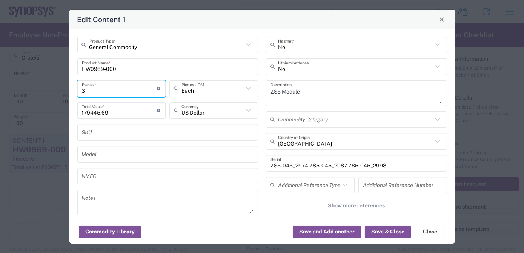
type input "3"
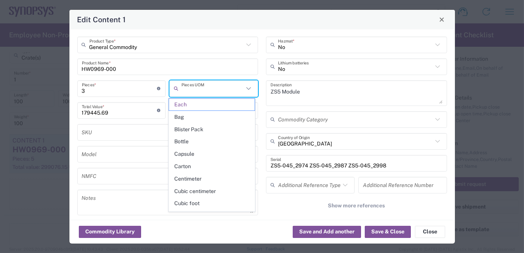
click at [103, 137] on input "text" at bounding box center [168, 132] width 172 height 13
type input "Each"
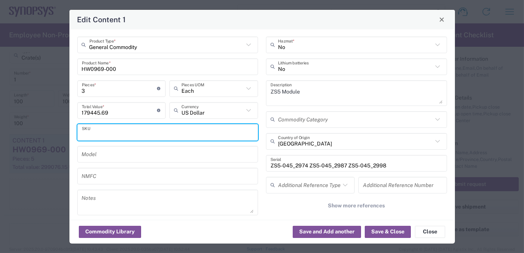
scroll to position [20, 0]
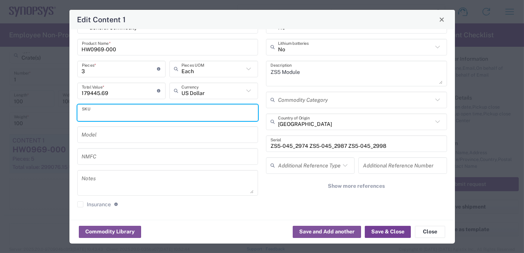
click at [380, 232] on button "Save & Close" at bounding box center [388, 232] width 46 height 12
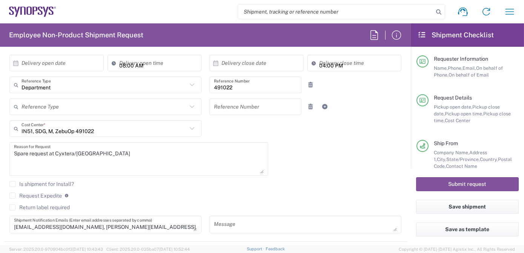
scroll to position [170, 0]
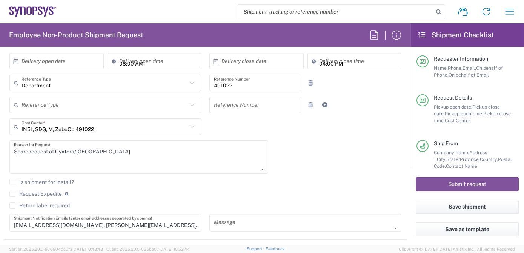
click at [154, 226] on textarea "[EMAIL_ADDRESS][DOMAIN_NAME], [PERSON_NAME][EMAIL_ADDRESS][DOMAIN_NAME], [EMAIL…" at bounding box center [105, 222] width 183 height 13
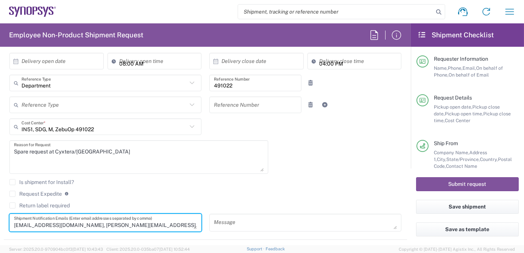
paste textarea "Synopsys Support <[EMAIL_ADDRESS][DOMAIN_NAME]>"
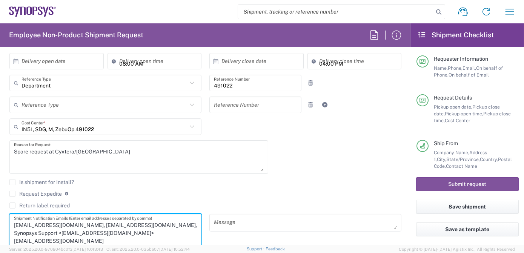
drag, startPoint x: 193, startPoint y: 227, endPoint x: 196, endPoint y: 258, distance: 30.7
click at [196, 253] on html "Shipment request Shipment tracking Employee non-product shipment request My shi…" at bounding box center [262, 126] width 524 height 253
drag, startPoint x: 148, startPoint y: 224, endPoint x: 16, endPoint y: 233, distance: 132.4
click at [16, 233] on textarea "[EMAIL_ADDRESS][DOMAIN_NAME], [EMAIL_ADDRESS][DOMAIN_NAME], Synopsys Support <[…" at bounding box center [105, 238] width 183 height 44
drag, startPoint x: 163, startPoint y: 235, endPoint x: 158, endPoint y: 242, distance: 8.4
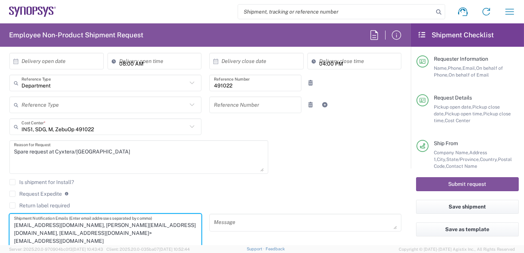
click at [83, 234] on textarea "[EMAIL_ADDRESS][DOMAIN_NAME], [PERSON_NAME][EMAIL_ADDRESS][DOMAIN_NAME], [EMAIL…" at bounding box center [105, 238] width 183 height 44
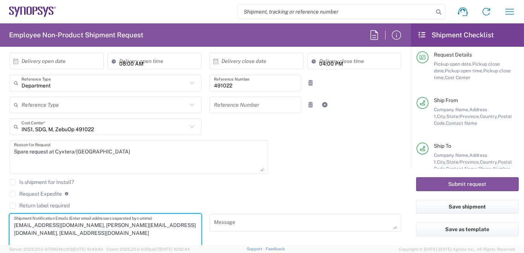
scroll to position [45, 0]
type textarea "[EMAIL_ADDRESS][DOMAIN_NAME], [PERSON_NAME][EMAIL_ADDRESS][DOMAIN_NAME], [EMAIL…"
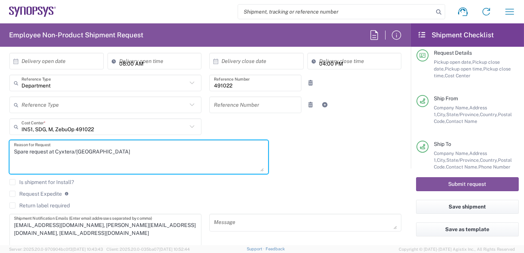
drag, startPoint x: 124, startPoint y: 155, endPoint x: 10, endPoint y: 160, distance: 114.8
click at [10, 160] on div "Spare request at Cyxtera/Center Square Reason for Request" at bounding box center [138, 157] width 259 height 34
click at [266, 223] on textarea at bounding box center [305, 222] width 183 height 13
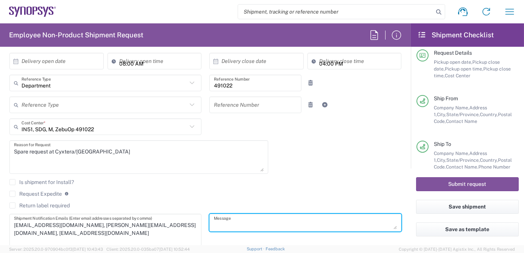
paste textarea "Spare request at Cyxtera/[GEOGRAPHIC_DATA]"
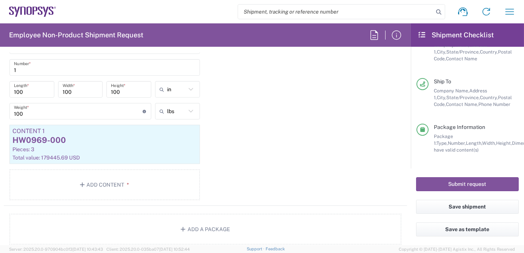
scroll to position [782, 0]
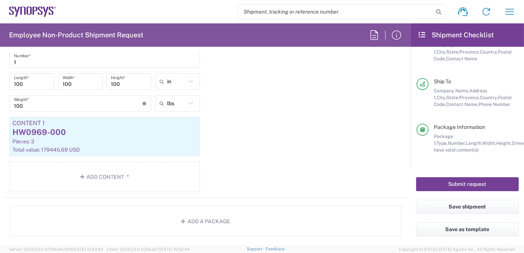
type textarea "Spare request at Cyxtera/[GEOGRAPHIC_DATA]"
click at [482, 185] on button "Submit request" at bounding box center [467, 184] width 103 height 14
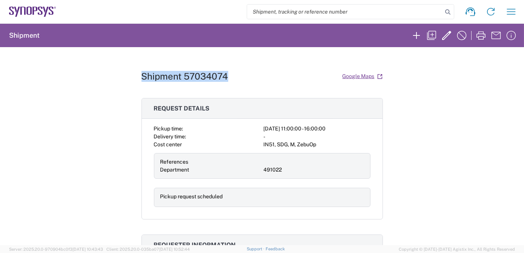
drag, startPoint x: 227, startPoint y: 78, endPoint x: 127, endPoint y: 81, distance: 100.0
click at [127, 81] on div "Shipment 57034074 Google Maps Request details Pickup time: [DATE] 11:00:00 - 16…" at bounding box center [262, 146] width 524 height 198
copy h1 "Shipment 57034074"
click at [432, 143] on div "Shipment 57034074 Google Maps Request details Pickup time: [DATE] 11:00:00 - 16…" at bounding box center [262, 146] width 524 height 198
click at [68, 134] on div "Shipment 57034074 Google Maps Request details Pickup time: [DATE] 11:00:00 - 16…" at bounding box center [262, 146] width 524 height 198
